Goal: Task Accomplishment & Management: Manage account settings

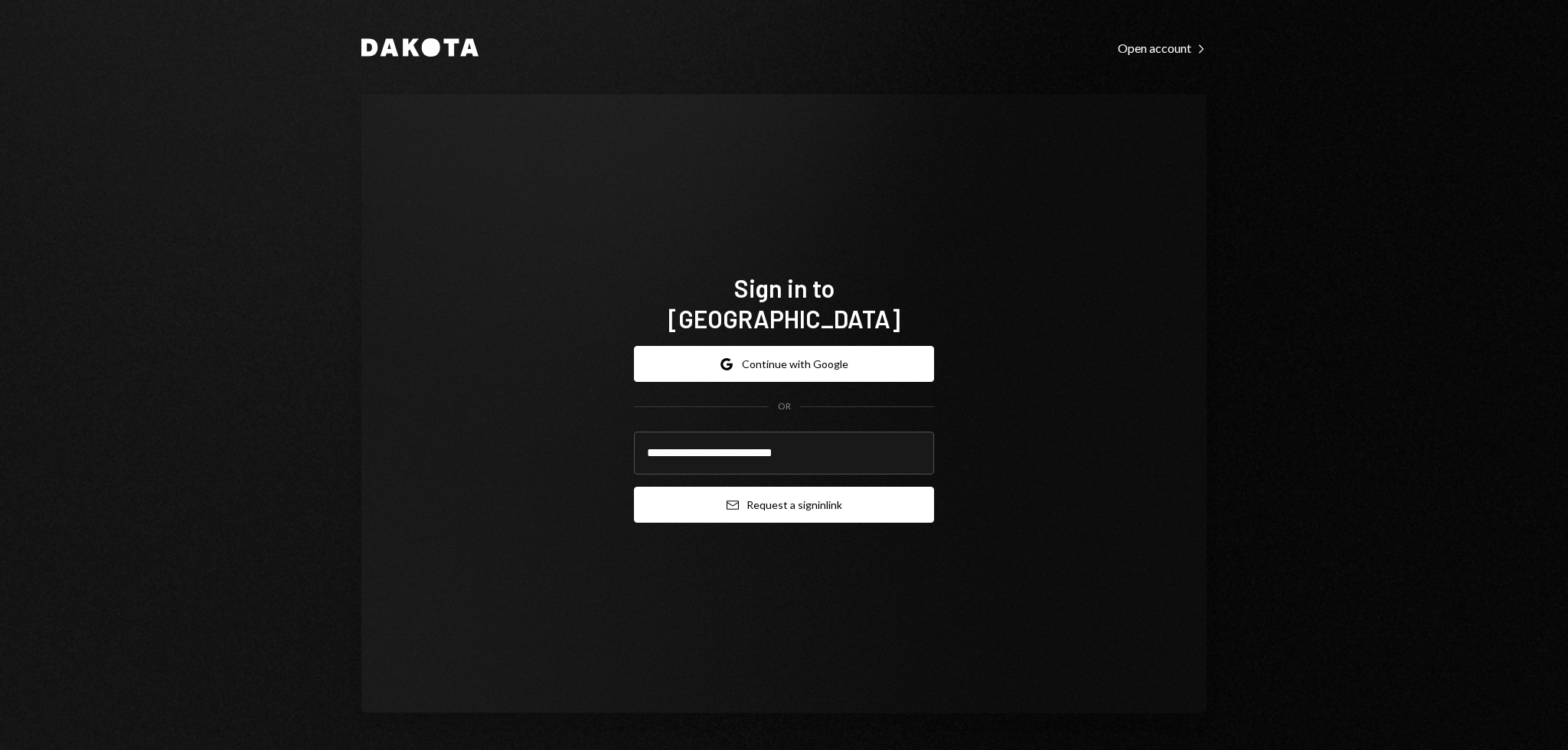
type input "**********"
click at [770, 496] on button "Email Request a sign in link" at bounding box center [784, 504] width 300 height 36
